Goal: Unclear

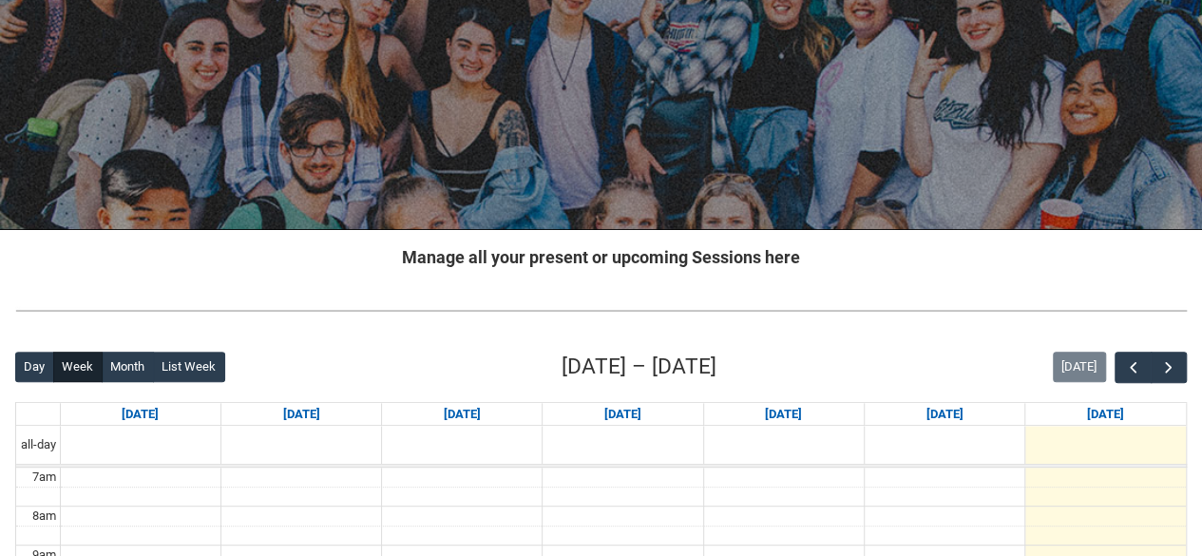
scroll to position [156, 0]
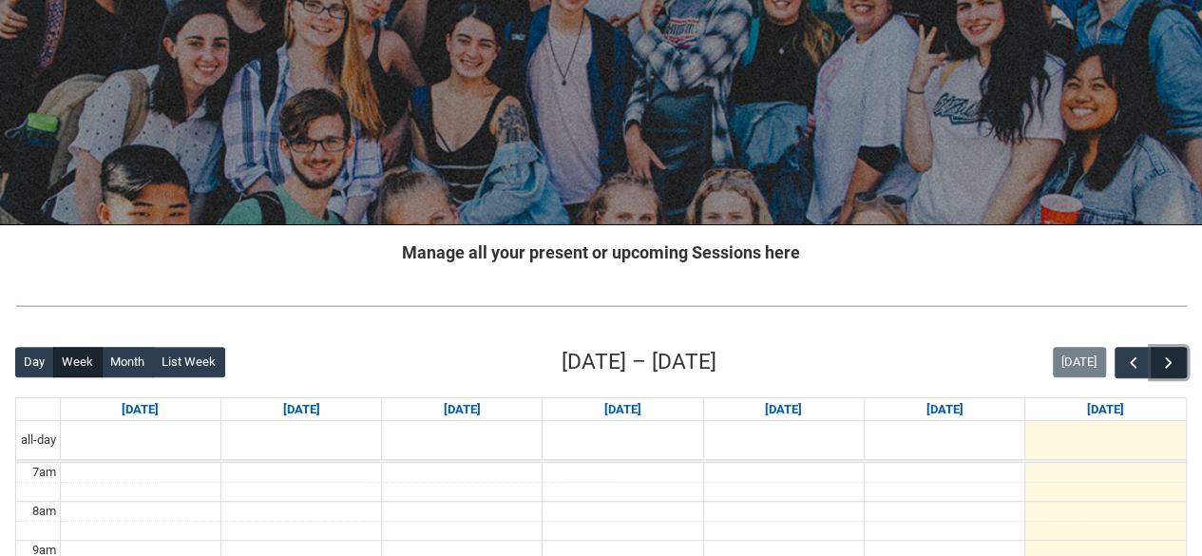
click at [1162, 368] on span "button" at bounding box center [1168, 362] width 19 height 19
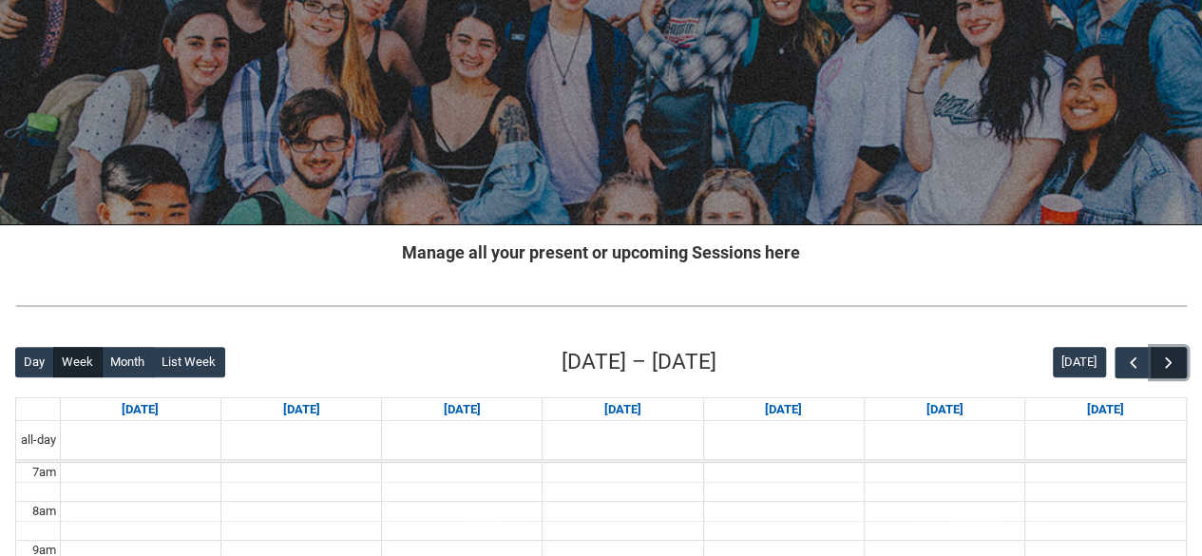
click at [1162, 368] on span "button" at bounding box center [1168, 362] width 19 height 19
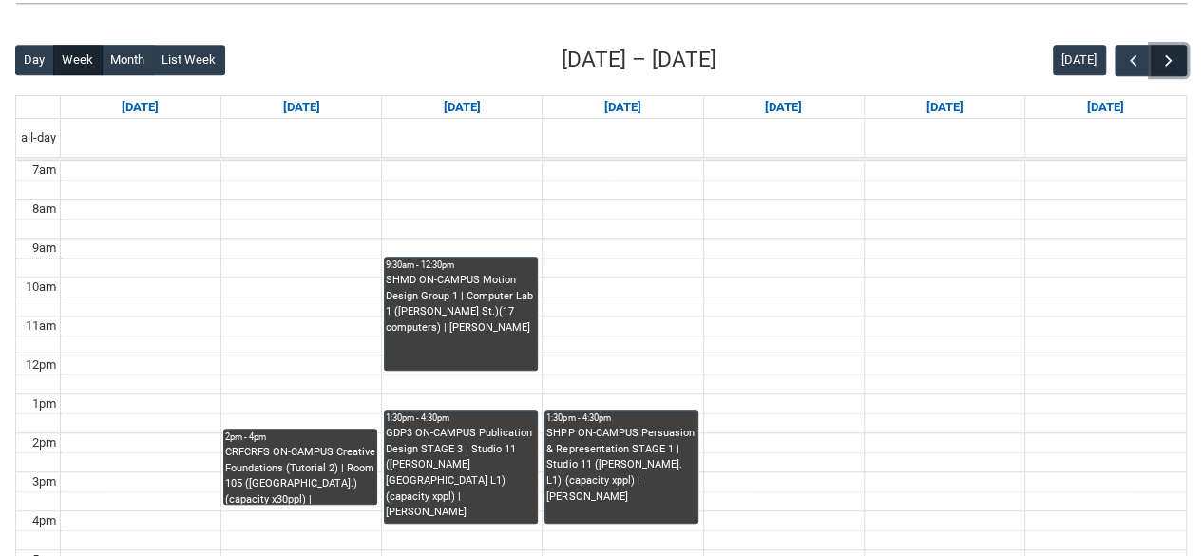
scroll to position [460, 0]
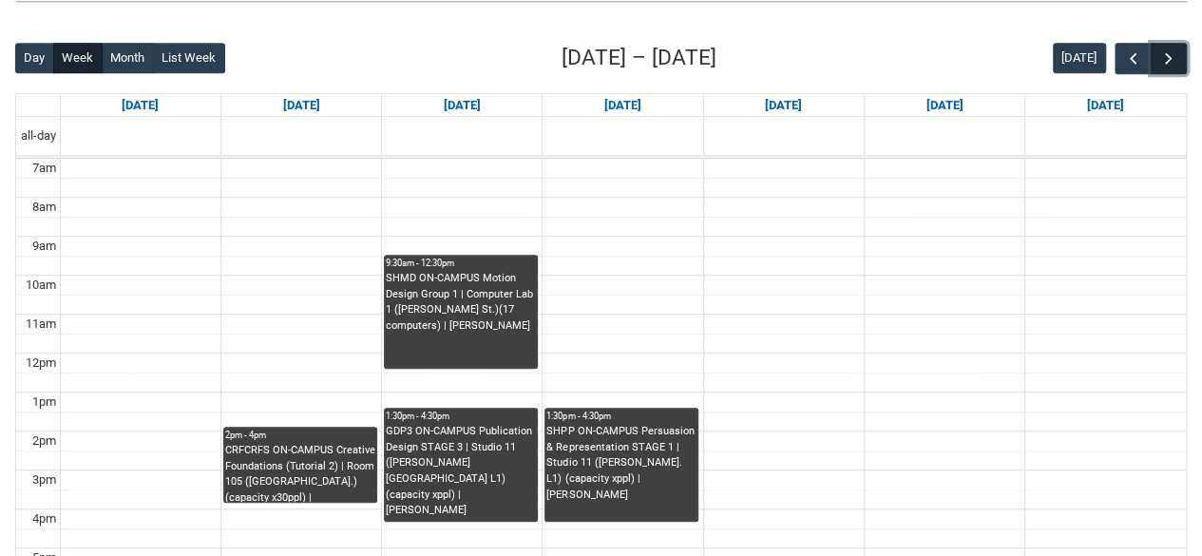
click at [1161, 62] on span "button" at bounding box center [1168, 58] width 19 height 19
click at [1163, 61] on span "button" at bounding box center [1168, 58] width 19 height 19
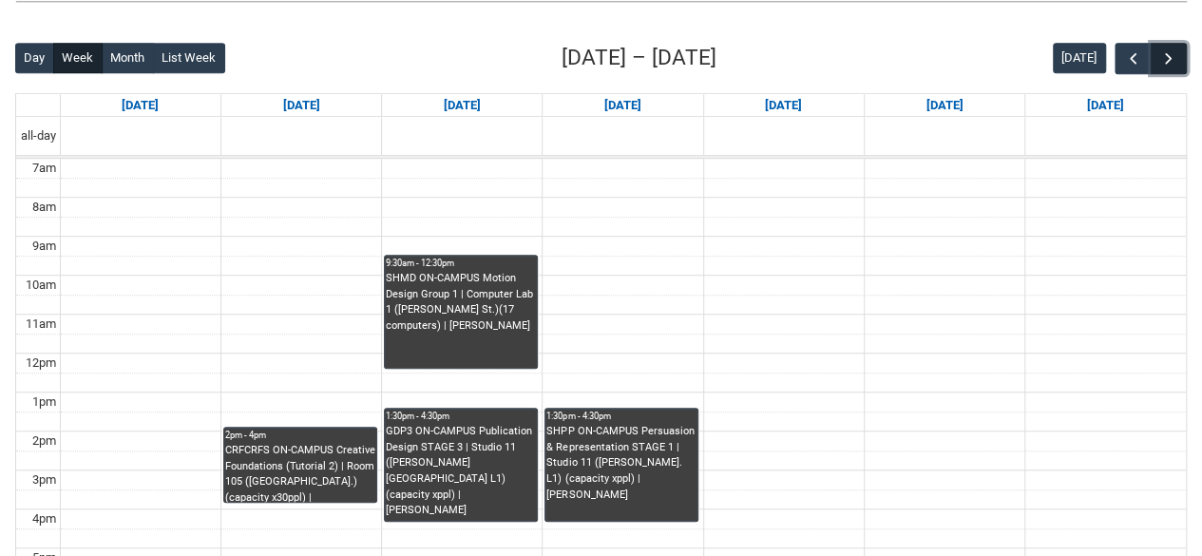
click at [1163, 61] on span "button" at bounding box center [1168, 58] width 19 height 19
click at [1135, 63] on span "button" at bounding box center [1133, 58] width 19 height 19
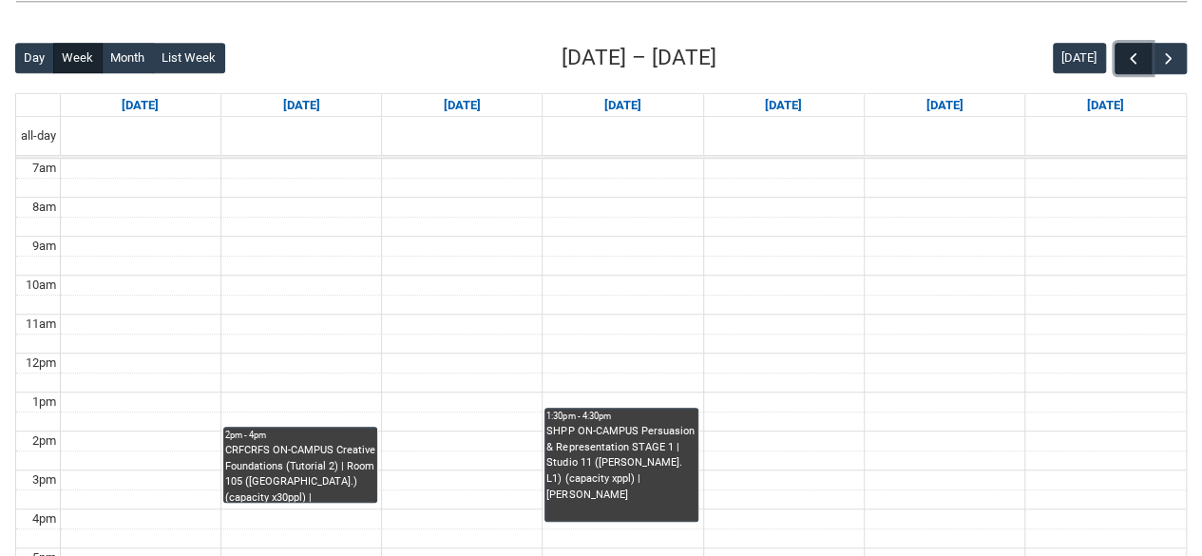
click at [1135, 63] on span "button" at bounding box center [1133, 58] width 19 height 19
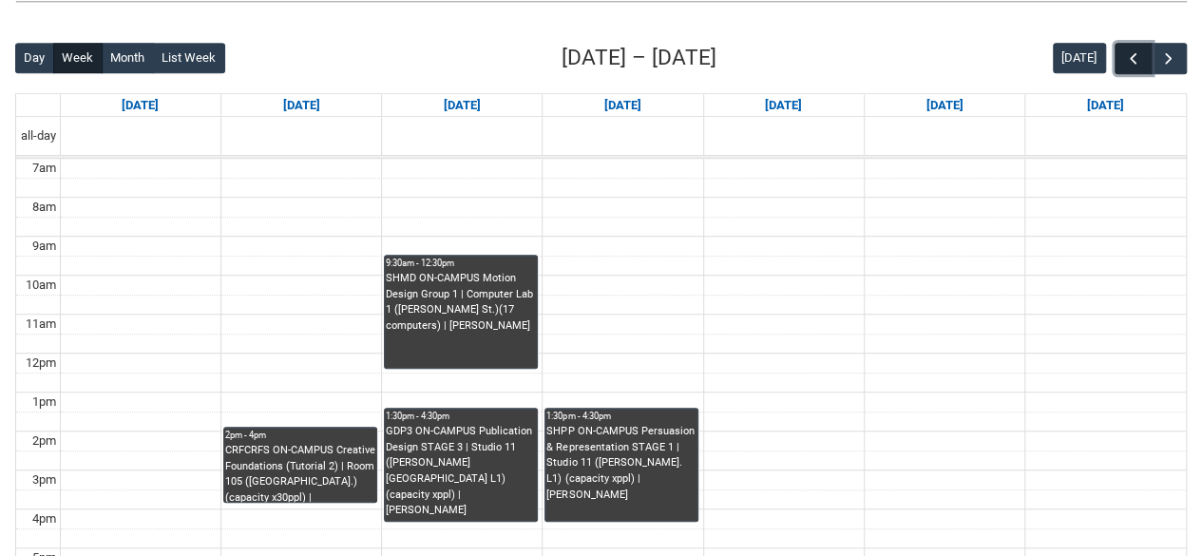
click at [1135, 63] on span "button" at bounding box center [1133, 58] width 19 height 19
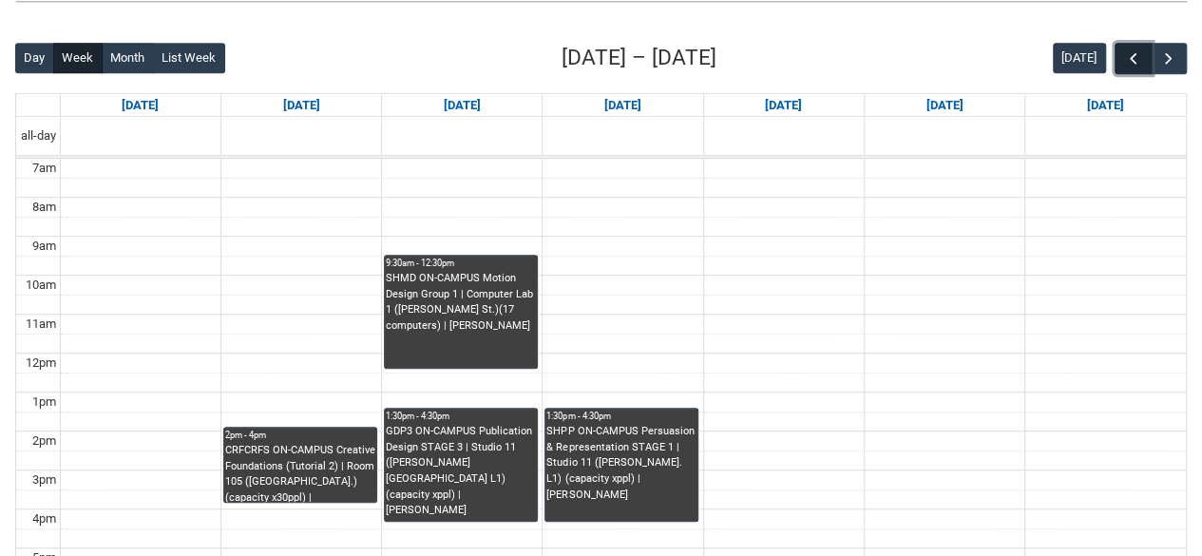
click at [1135, 63] on span "button" at bounding box center [1133, 58] width 19 height 19
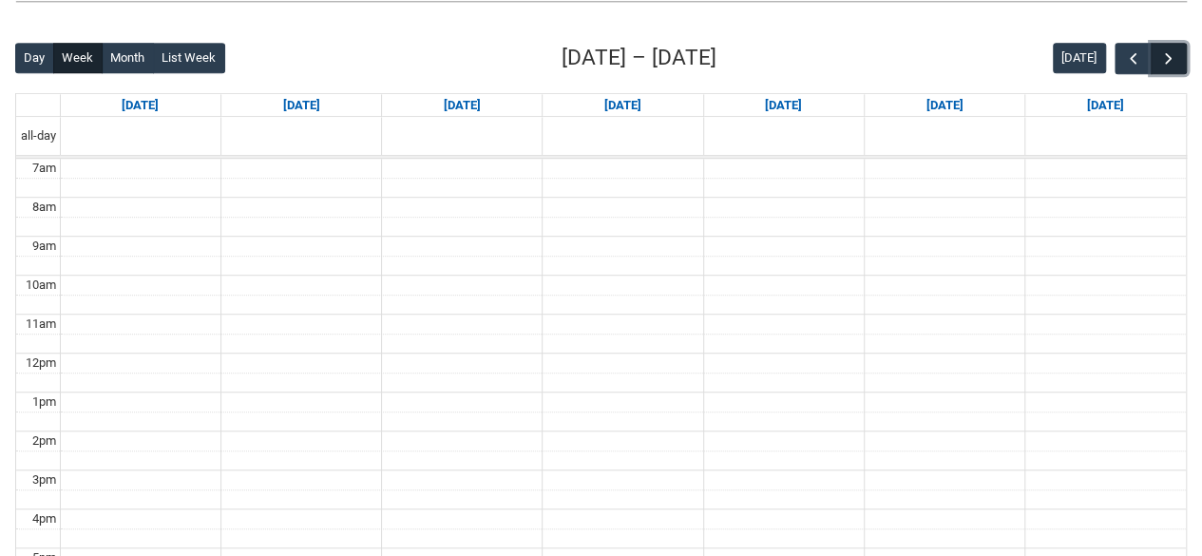
click at [1165, 62] on span "button" at bounding box center [1168, 58] width 19 height 19
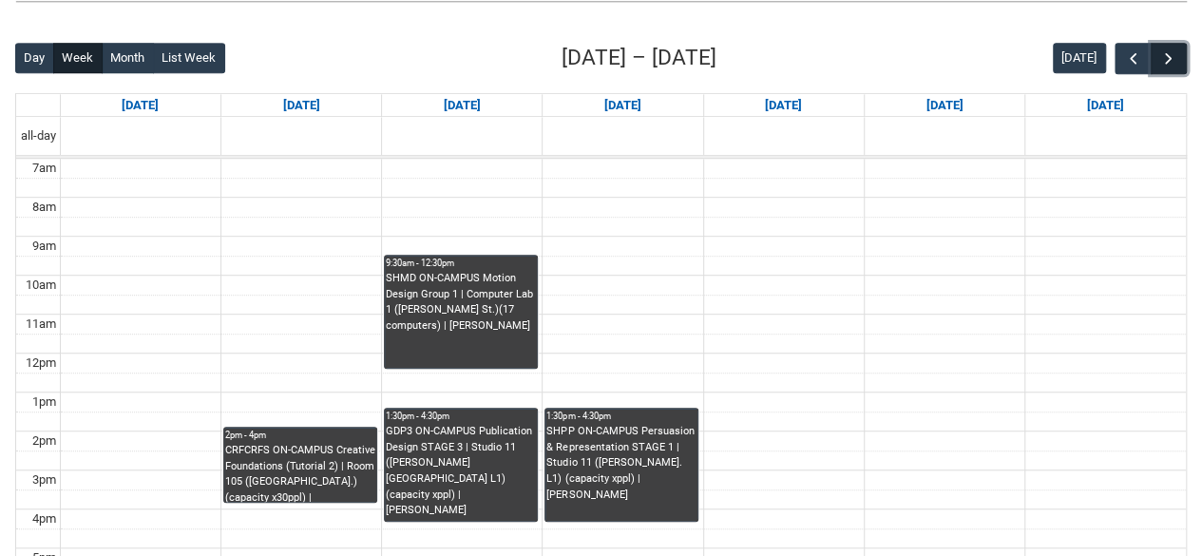
click at [1164, 60] on span "button" at bounding box center [1168, 58] width 19 height 19
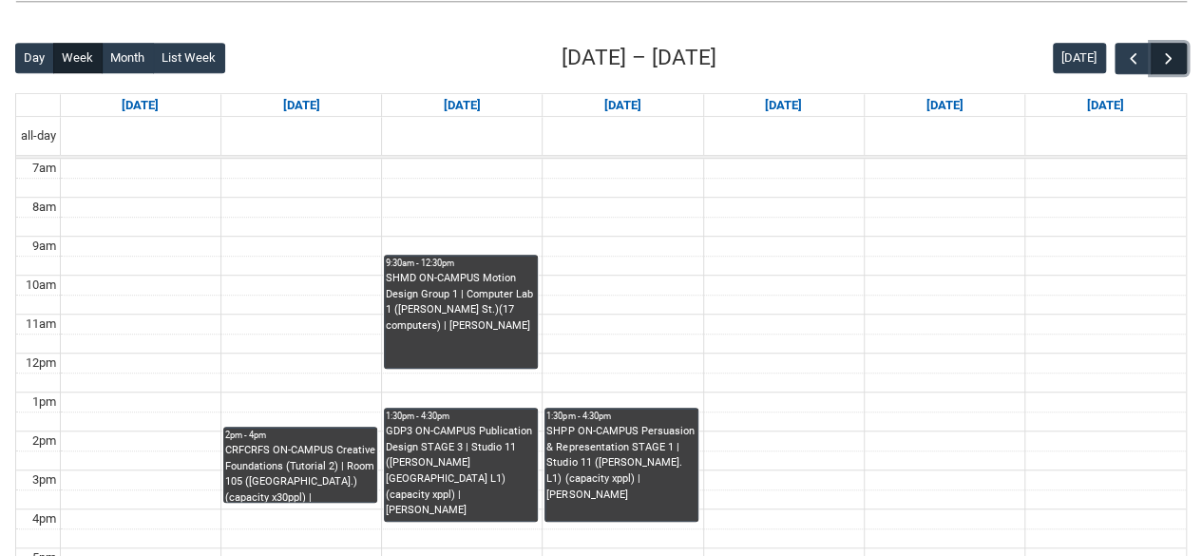
click at [1164, 60] on span "button" at bounding box center [1168, 58] width 19 height 19
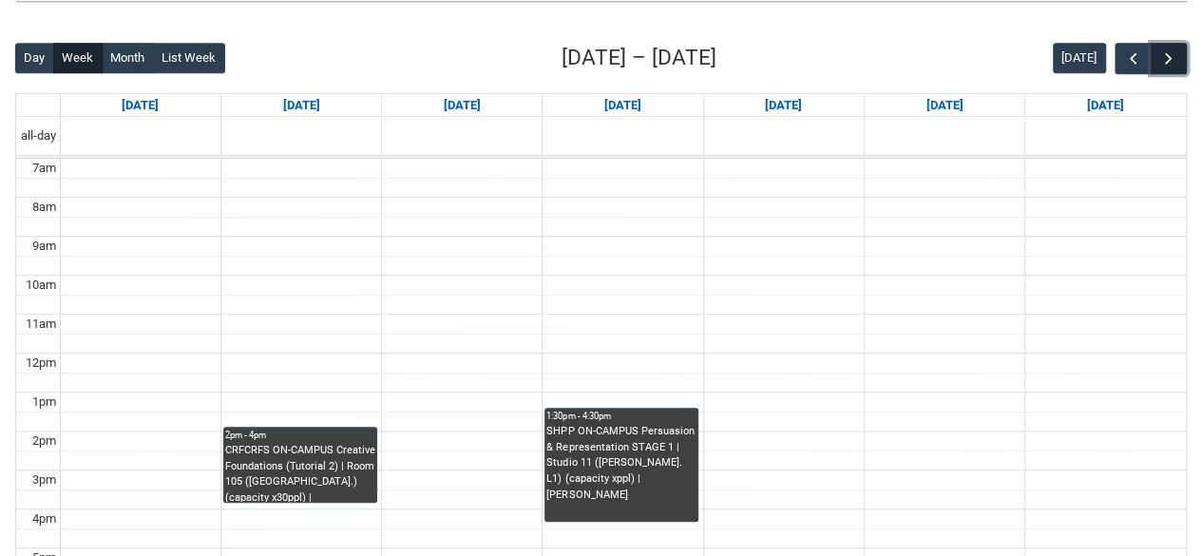
click at [1164, 60] on span "button" at bounding box center [1168, 58] width 19 height 19
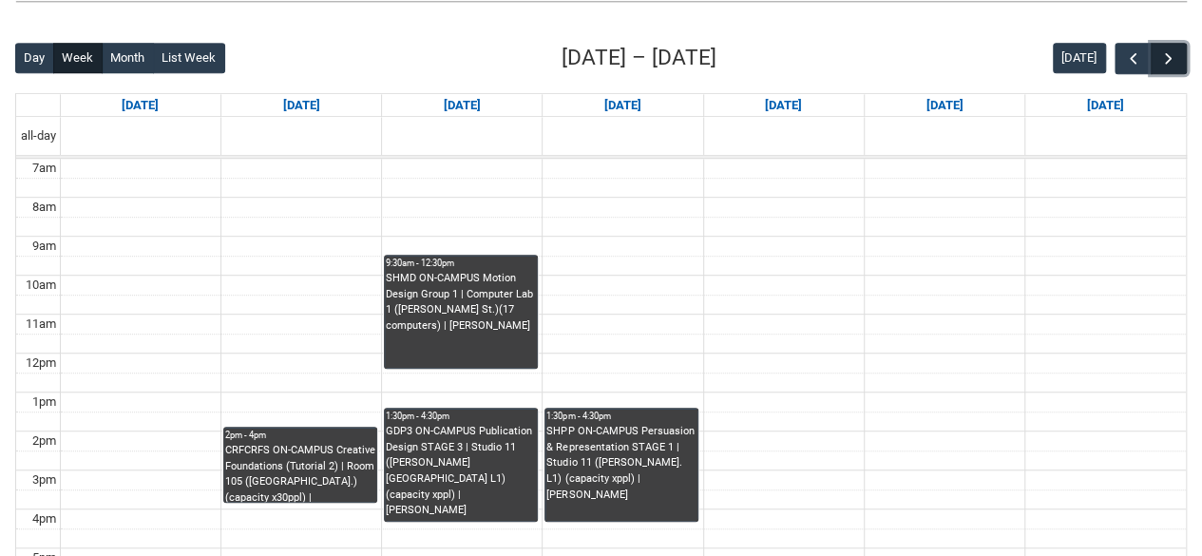
click at [1164, 60] on span "button" at bounding box center [1168, 58] width 19 height 19
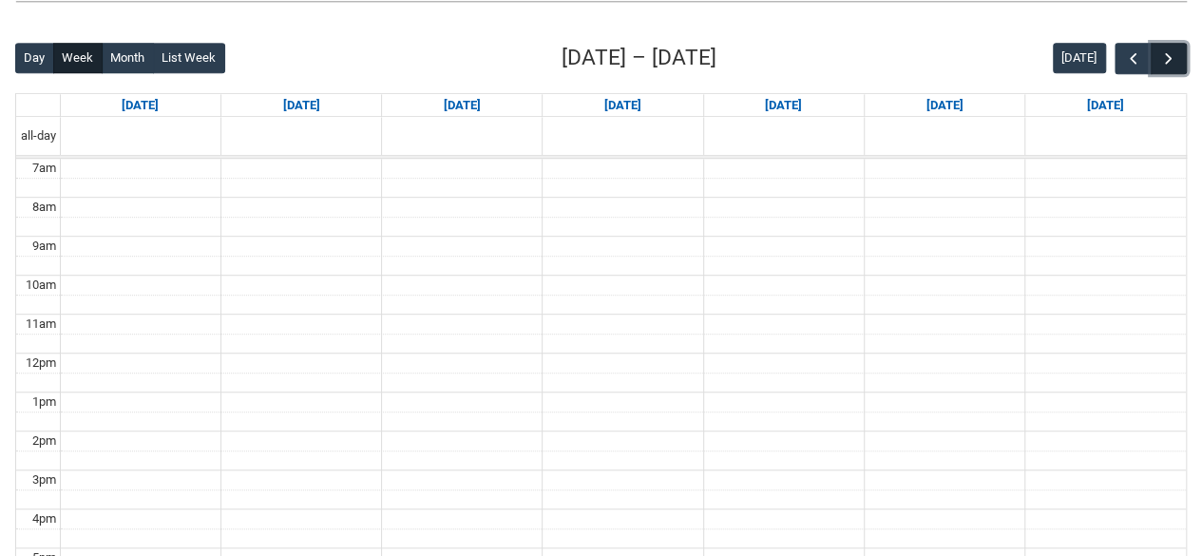
click at [1164, 60] on span "button" at bounding box center [1168, 58] width 19 height 19
